Goal: Task Accomplishment & Management: Complete application form

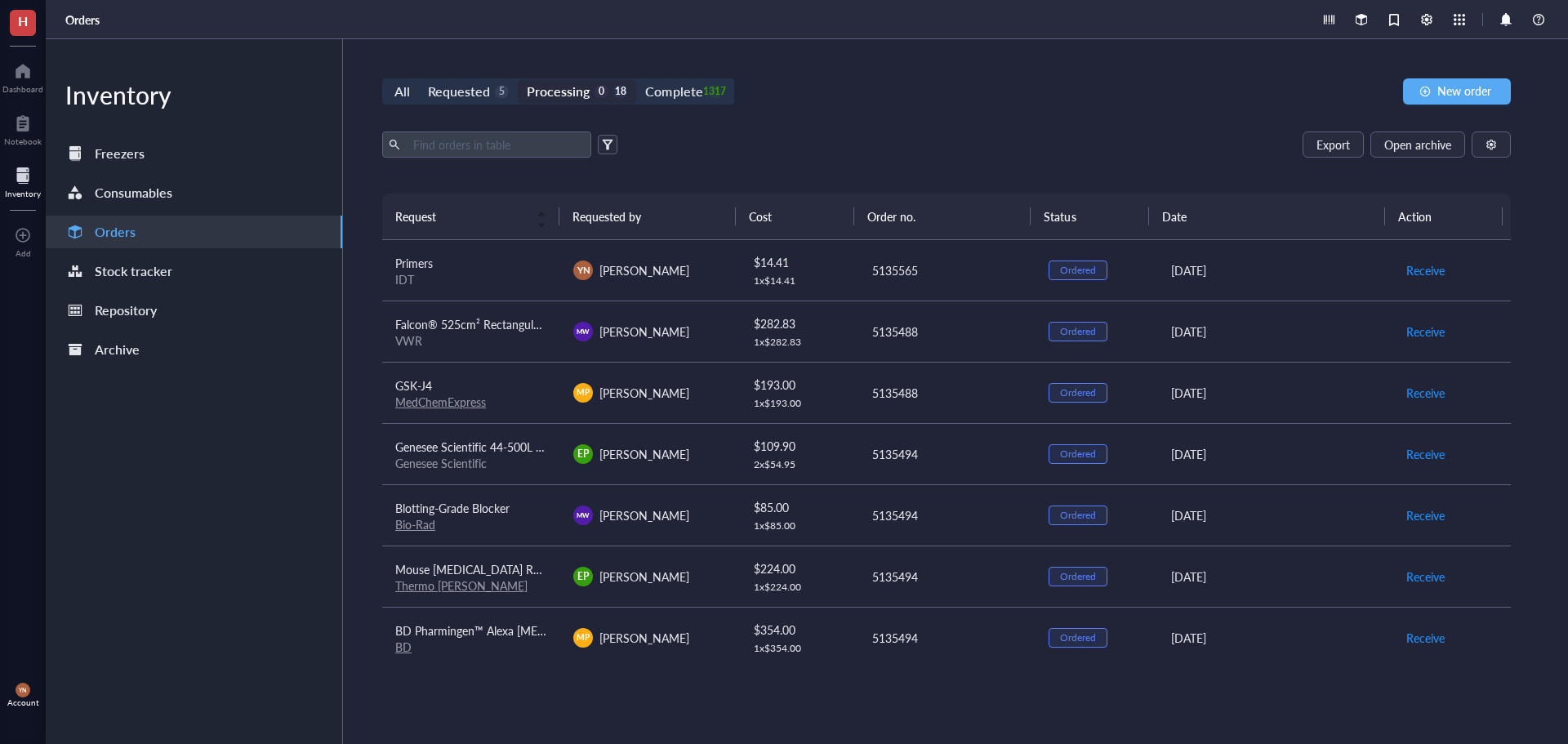
click at [877, 127] on div "All Requested 5 Processing 0 18 Complete 1317 New order Export Open archive Req…" at bounding box center [946, 391] width 1207 height 705
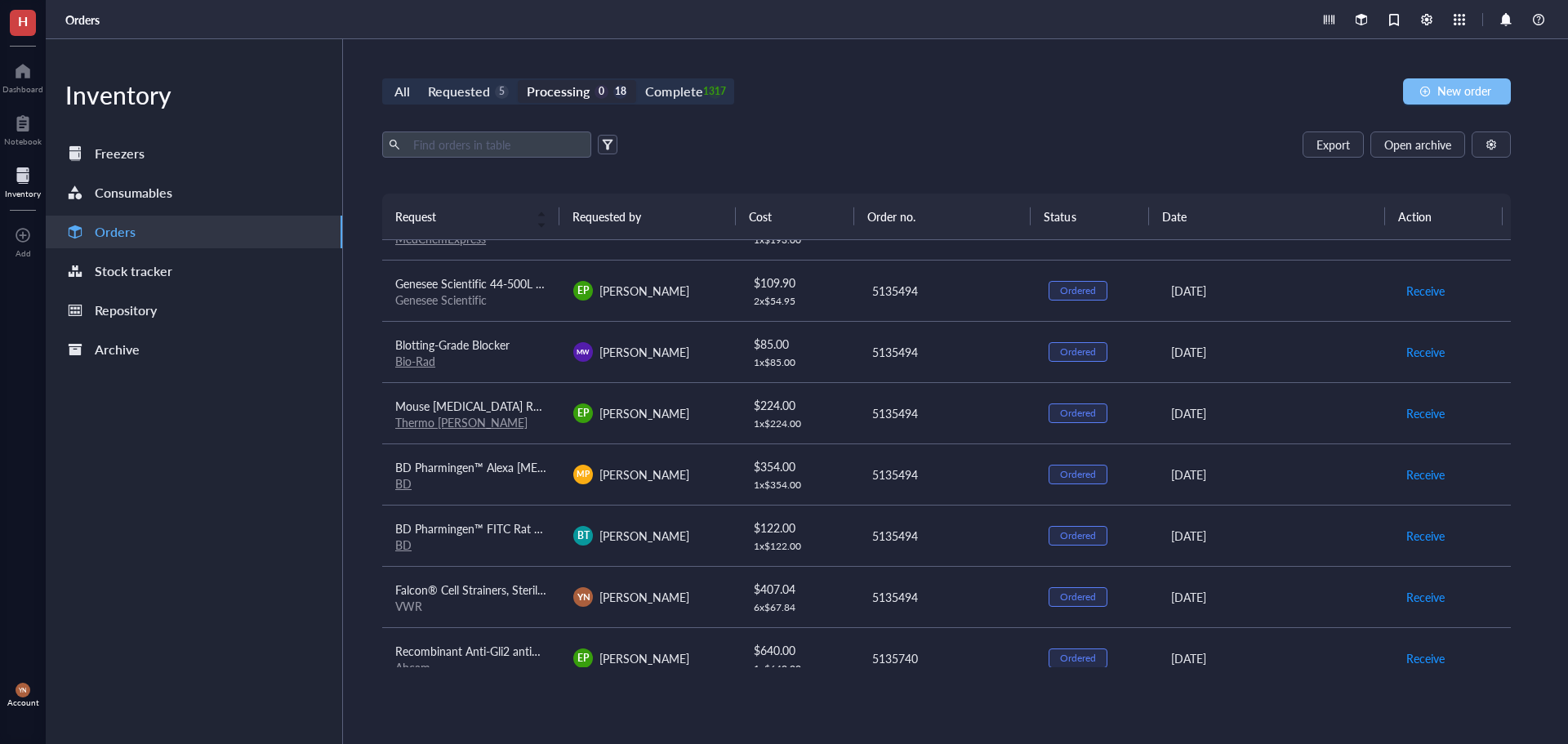
click at [1437, 94] on button "New order" at bounding box center [1457, 91] width 107 height 26
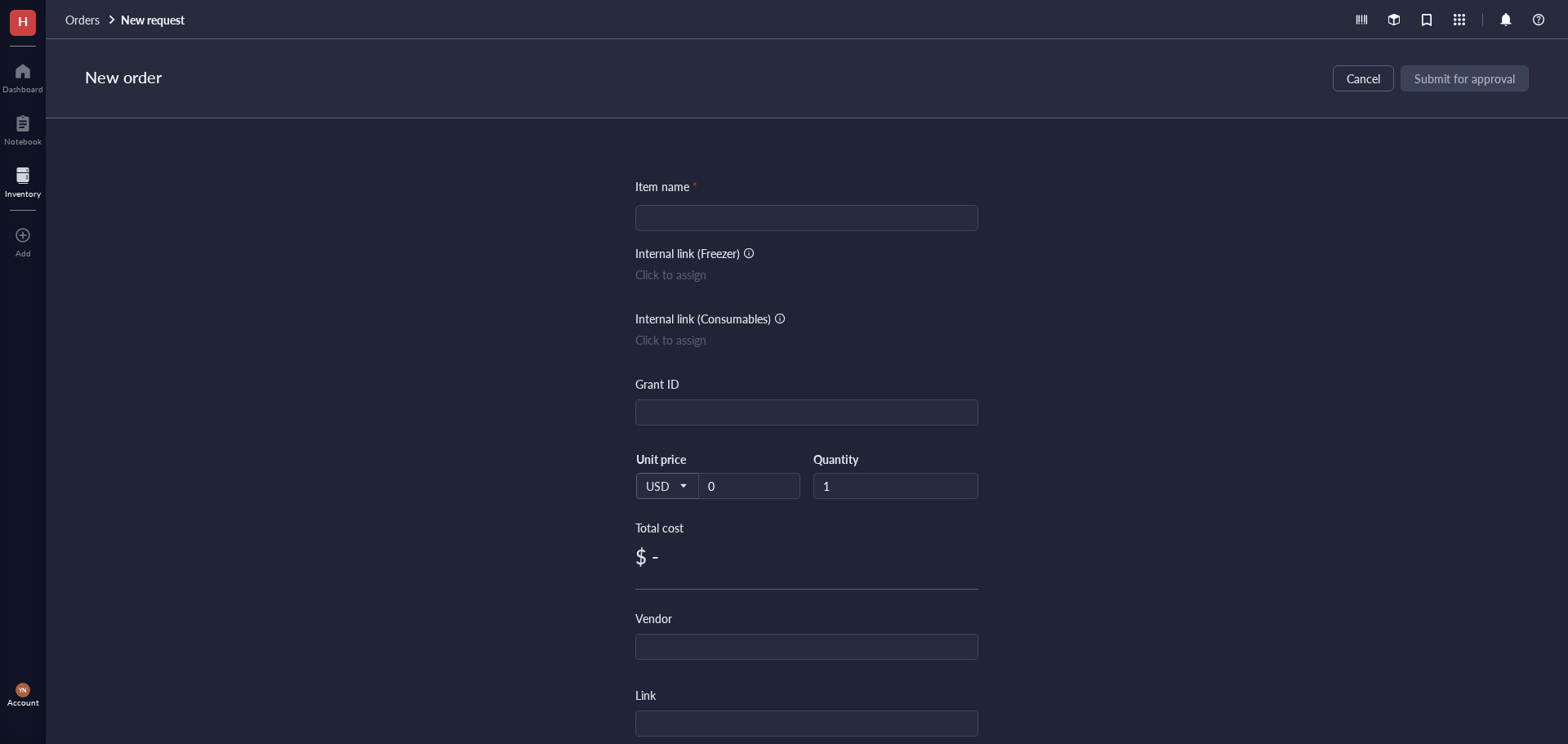
click at [638, 227] on div at bounding box center [807, 218] width 343 height 26
type input "P"
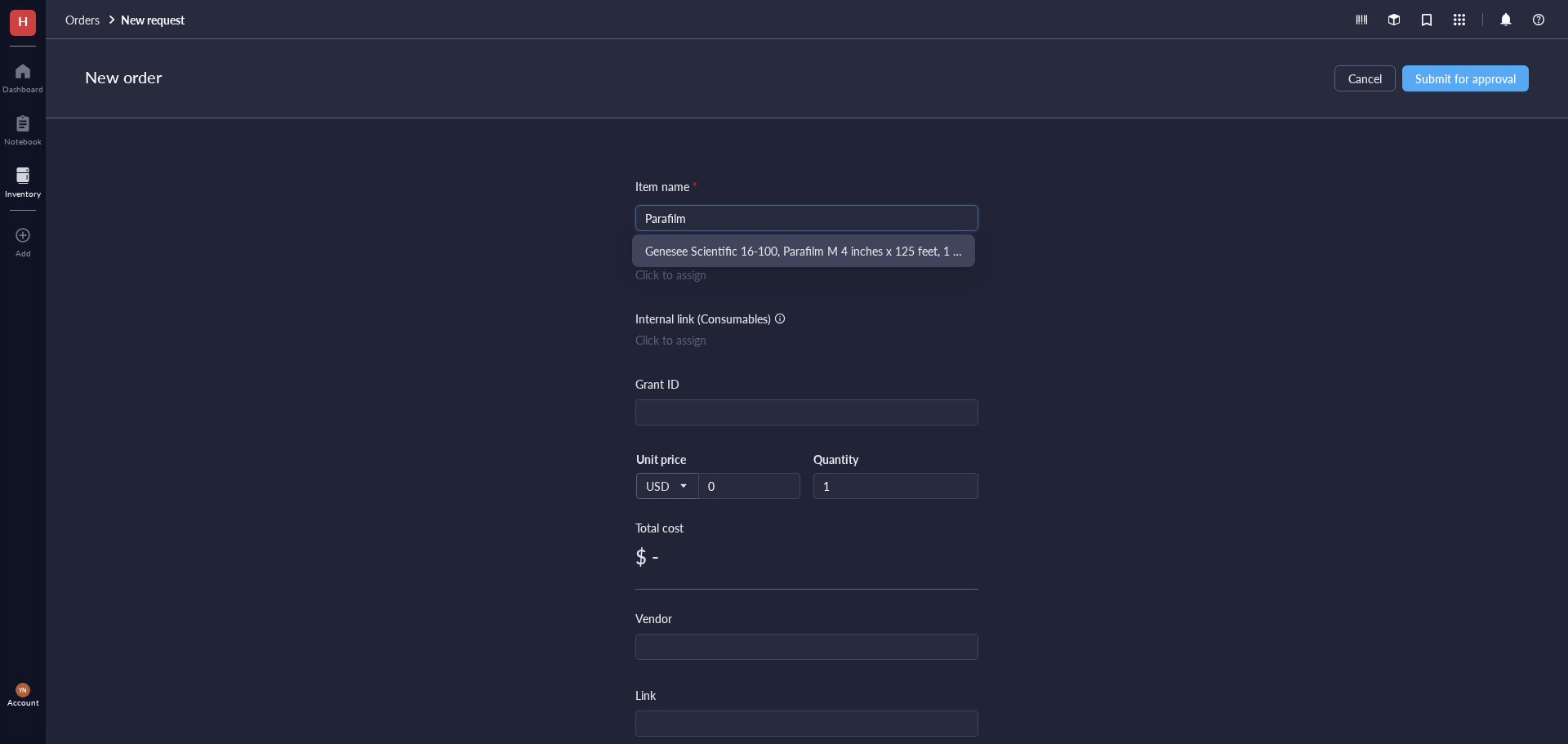
drag, startPoint x: 699, startPoint y: 216, endPoint x: 560, endPoint y: 218, distance: 139.0
click at [560, 218] on div "Item name * Parafilm Internal link (Freezer) Click to assign Internal link (Con…" at bounding box center [807, 431] width 1523 height 626
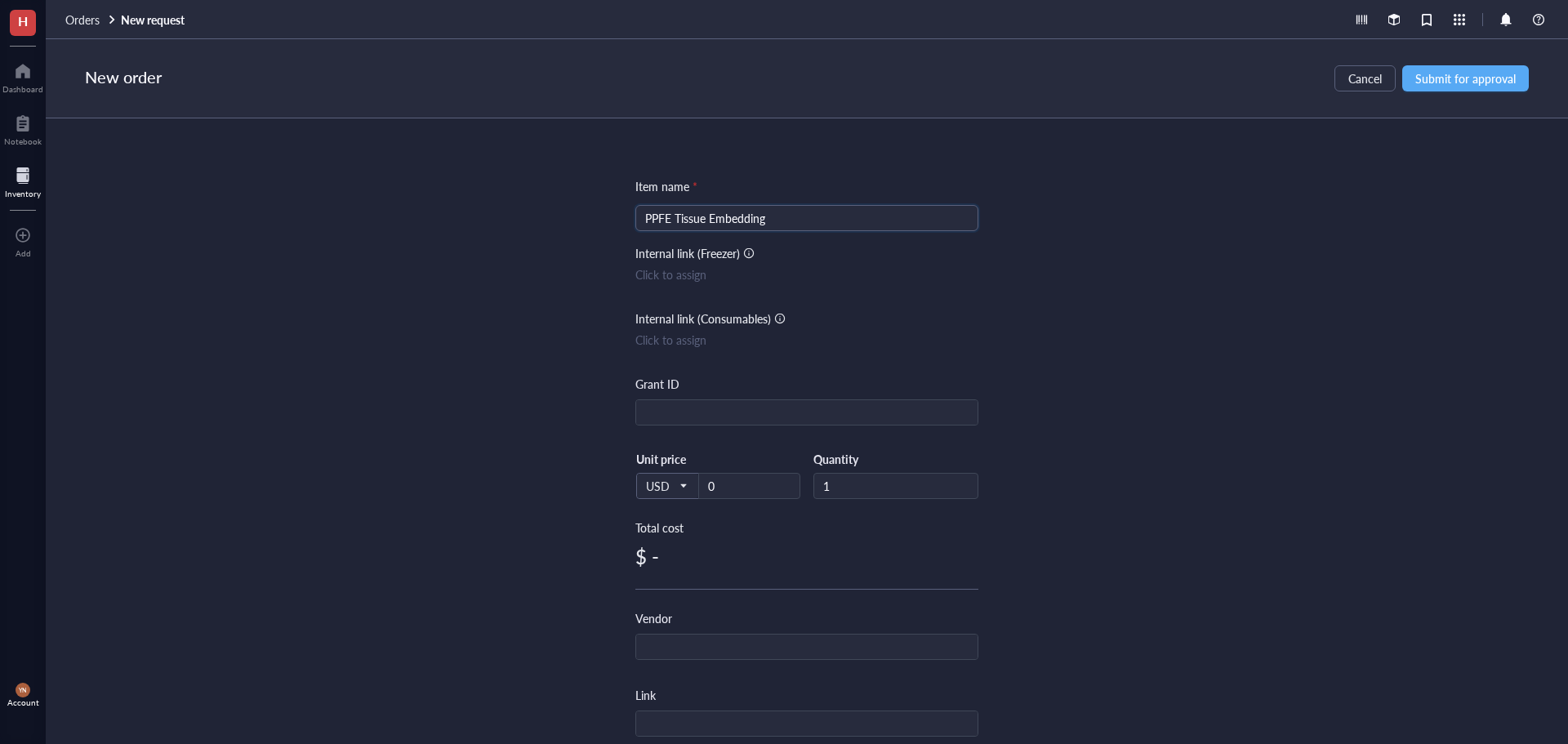
type input "PPFE Tissue Embedding"
type input "5135184"
type input "13.12"
type input "10"
type input "Histology Core"
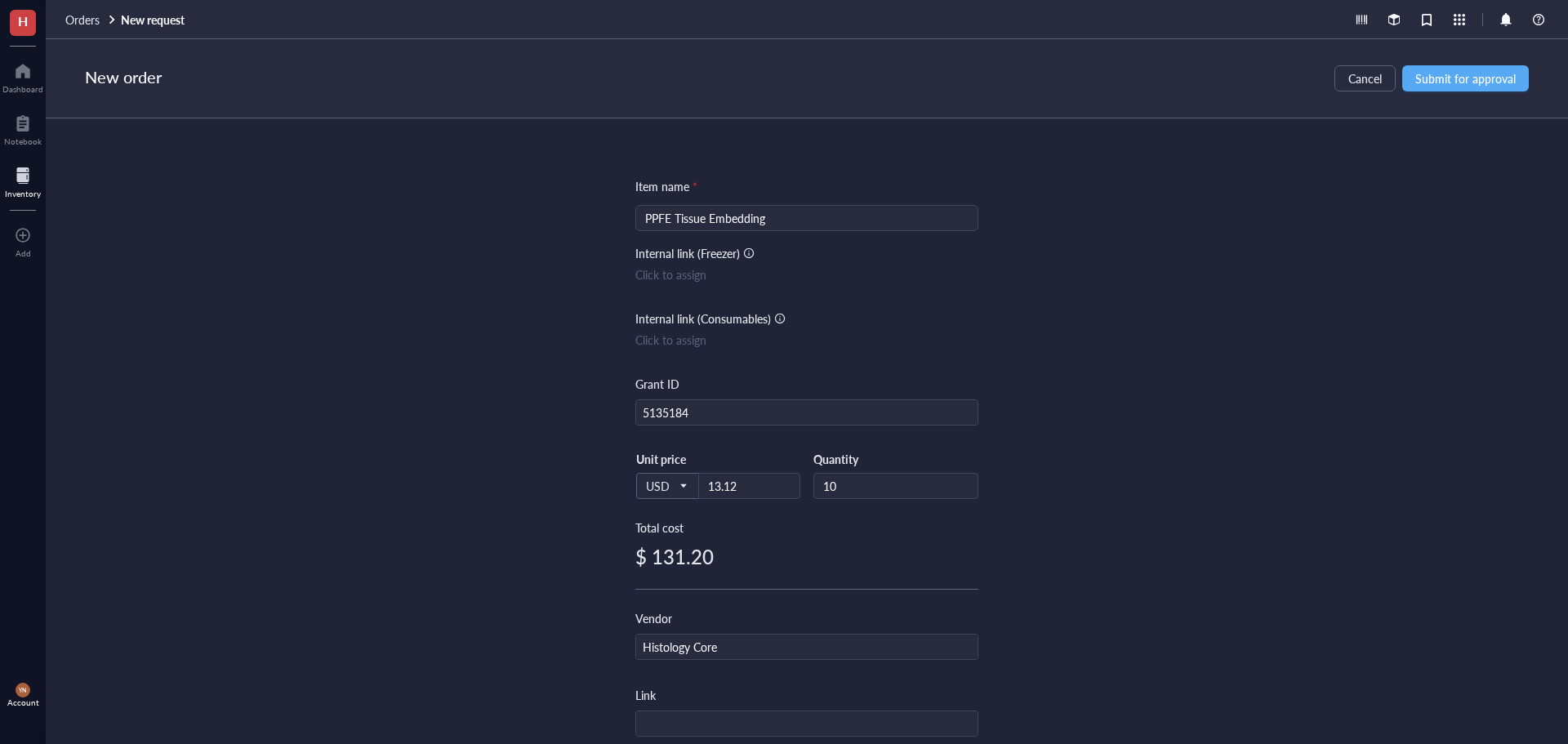
click at [1105, 472] on div "Item name * PPFE Tissue Embedding Internal link (Freezer) Click to assign Inter…" at bounding box center [807, 431] width 1523 height 626
click at [1466, 75] on span "Submit for approval" at bounding box center [1465, 78] width 100 height 13
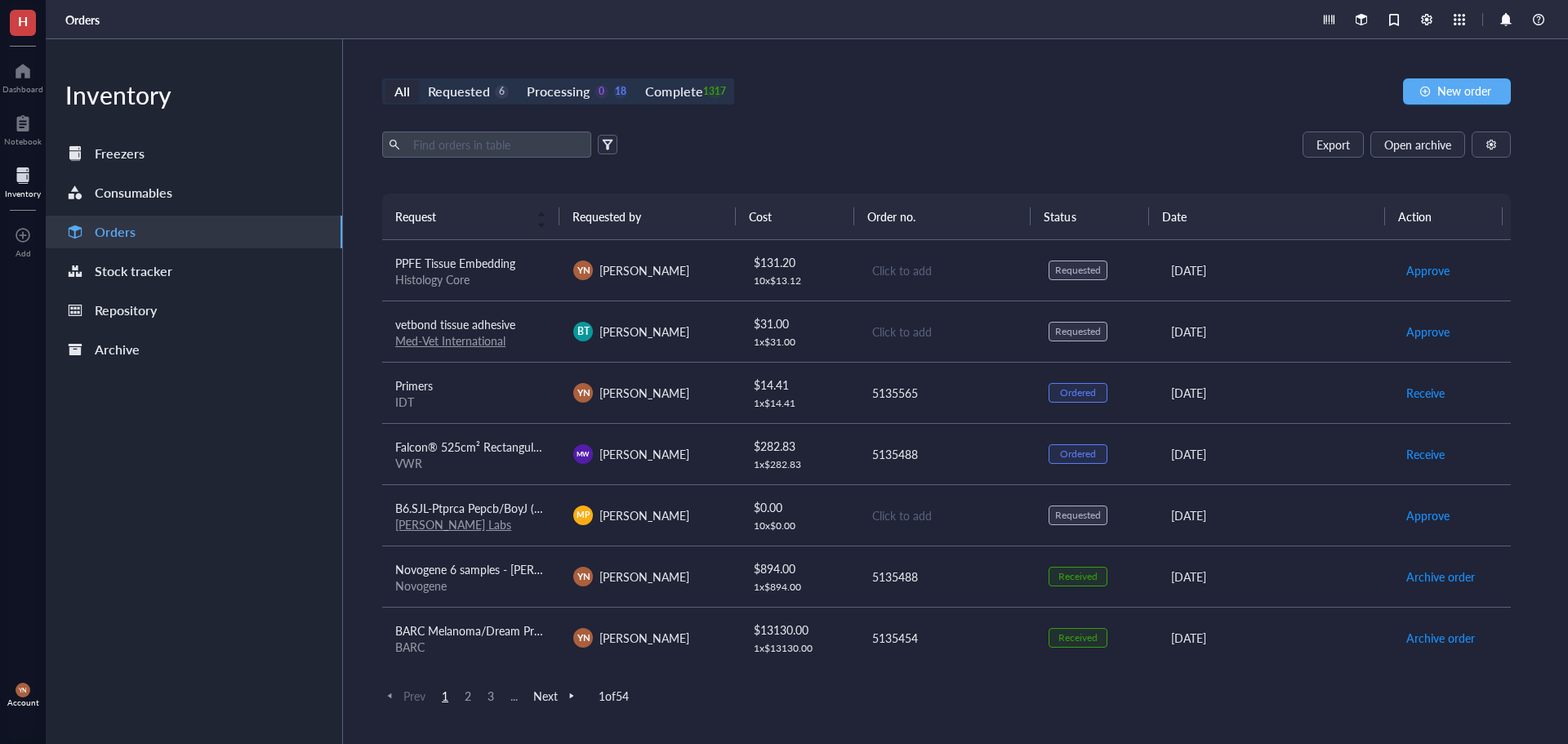
click at [462, 273] on div "Histology Core" at bounding box center [470, 279] width 152 height 15
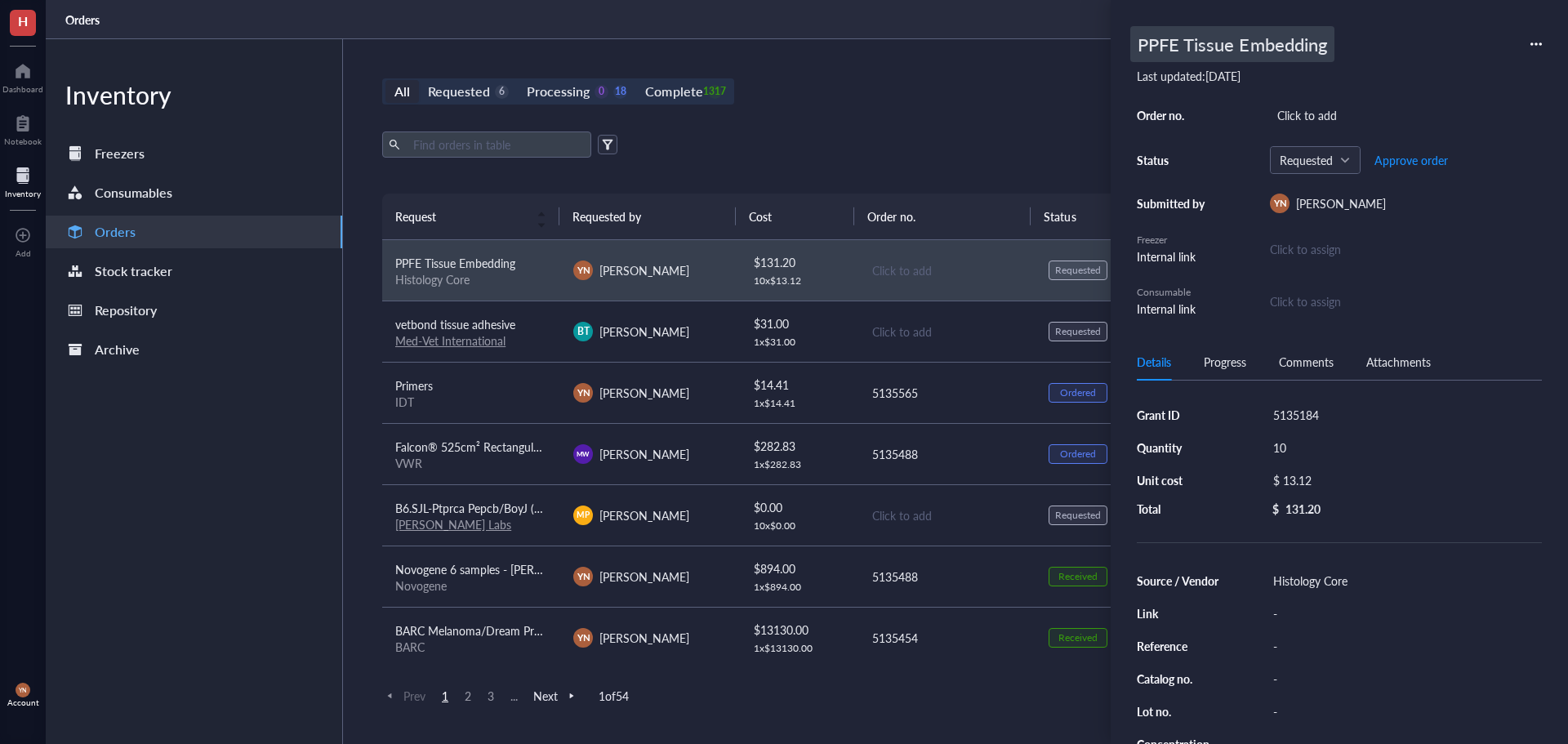
click at [1135, 42] on div "PPFE Tissue Embedding" at bounding box center [1233, 43] width 204 height 36
drag, startPoint x: 1181, startPoint y: 48, endPoint x: 1091, endPoint y: 48, distance: 90.0
click at [1091, 48] on div "H Dashboard Notebook Inventory To pick up a draggable item, press the space bar…" at bounding box center [784, 372] width 1568 height 744
type input "FFPE Tissue Embedding"
click at [926, 94] on div "All Requested 6 Processing 0 18 Complete 1317 New order" at bounding box center [946, 91] width 1129 height 26
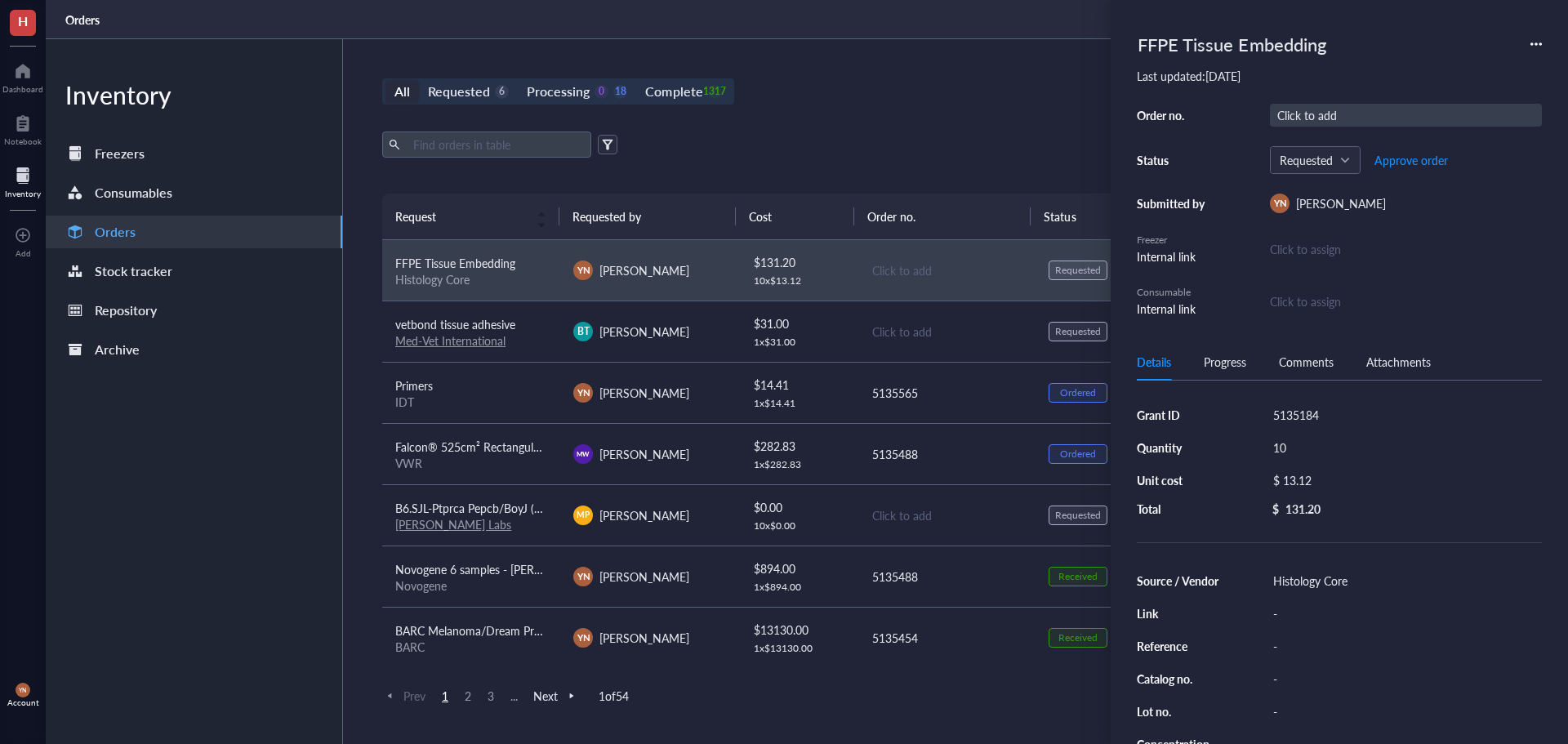
click at [1337, 113] on div "Click to add" at bounding box center [1406, 115] width 272 height 23
type input "5135184"
click at [1298, 408] on div "5135184" at bounding box center [1404, 414] width 276 height 23
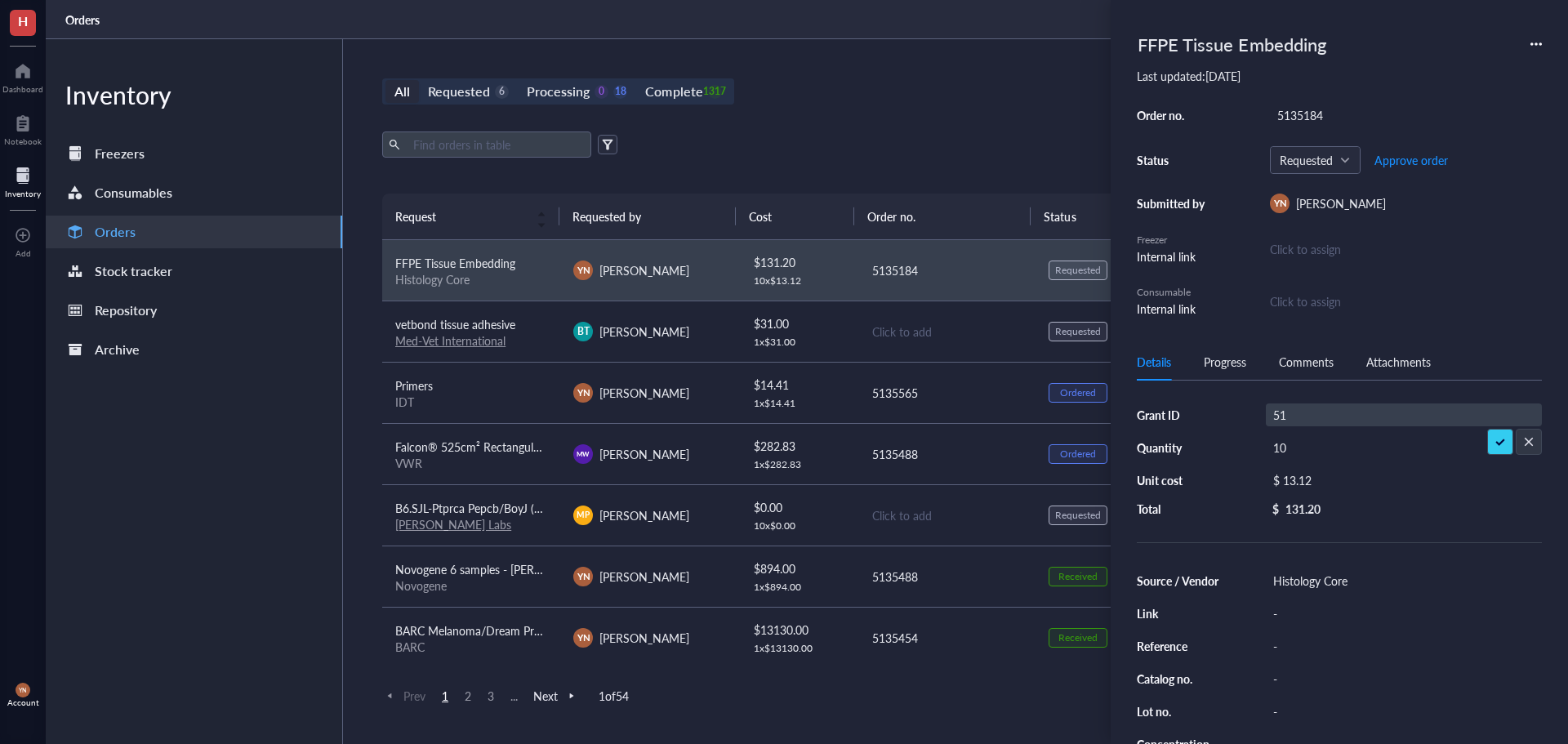
type input "5"
type input "RO1"
click at [1421, 153] on span "Approve order" at bounding box center [1412, 160] width 73 height 13
click at [1420, 156] on span "Place order" at bounding box center [1398, 160] width 56 height 13
click at [901, 130] on div "All Requested 5 Processing 0 19 Complete 1317 New order Export Open archive Req…" at bounding box center [946, 391] width 1207 height 705
